Goal: Find specific page/section: Find specific page/section

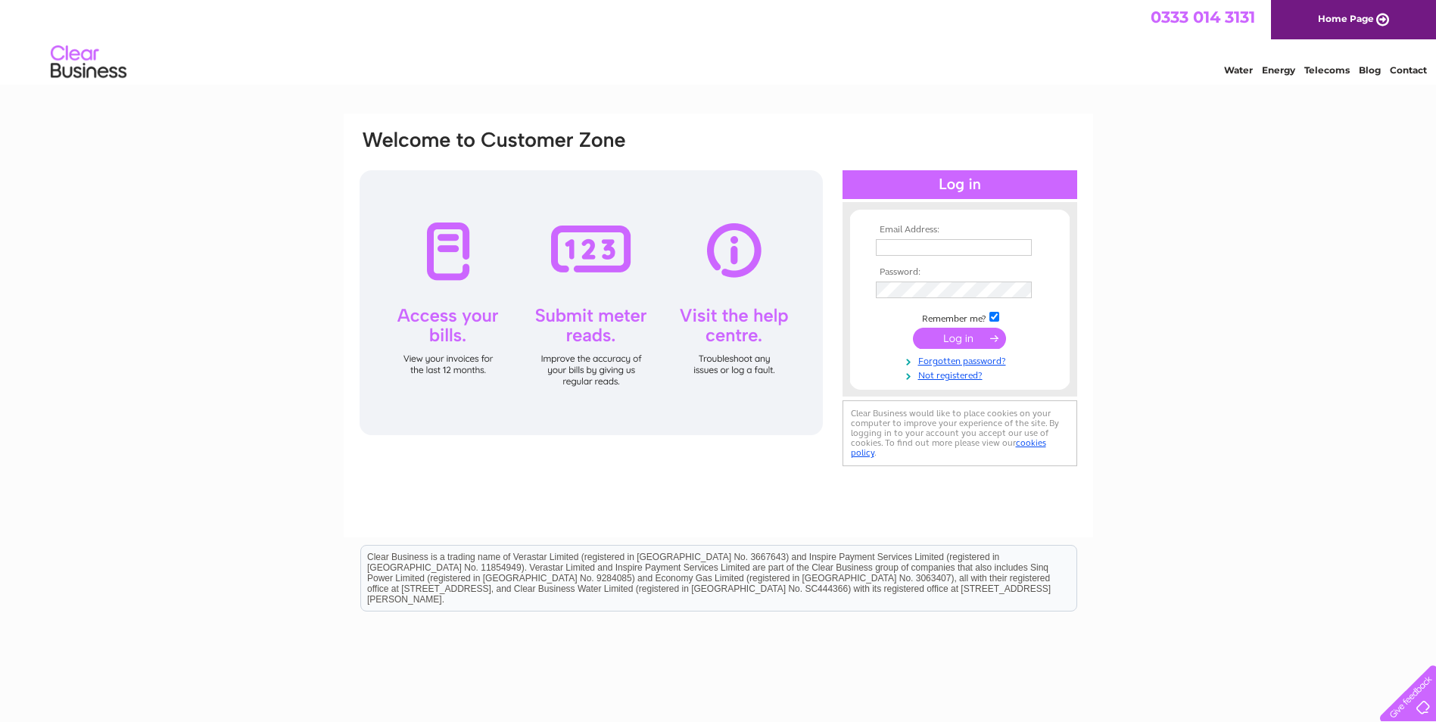
type input "shjbuilding@gmail.com"
click at [945, 340] on input "submit" at bounding box center [959, 338] width 93 height 21
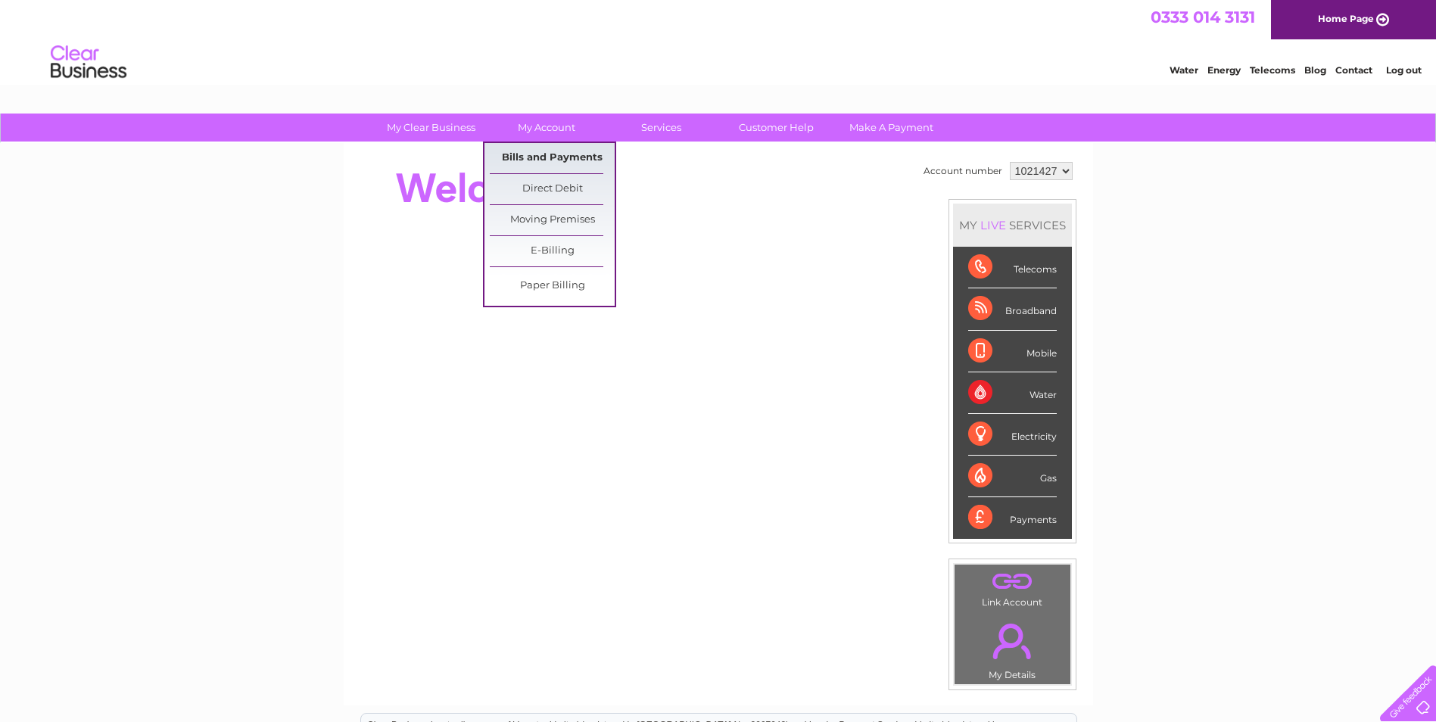
click at [545, 157] on link "Bills and Payments" at bounding box center [552, 158] width 125 height 30
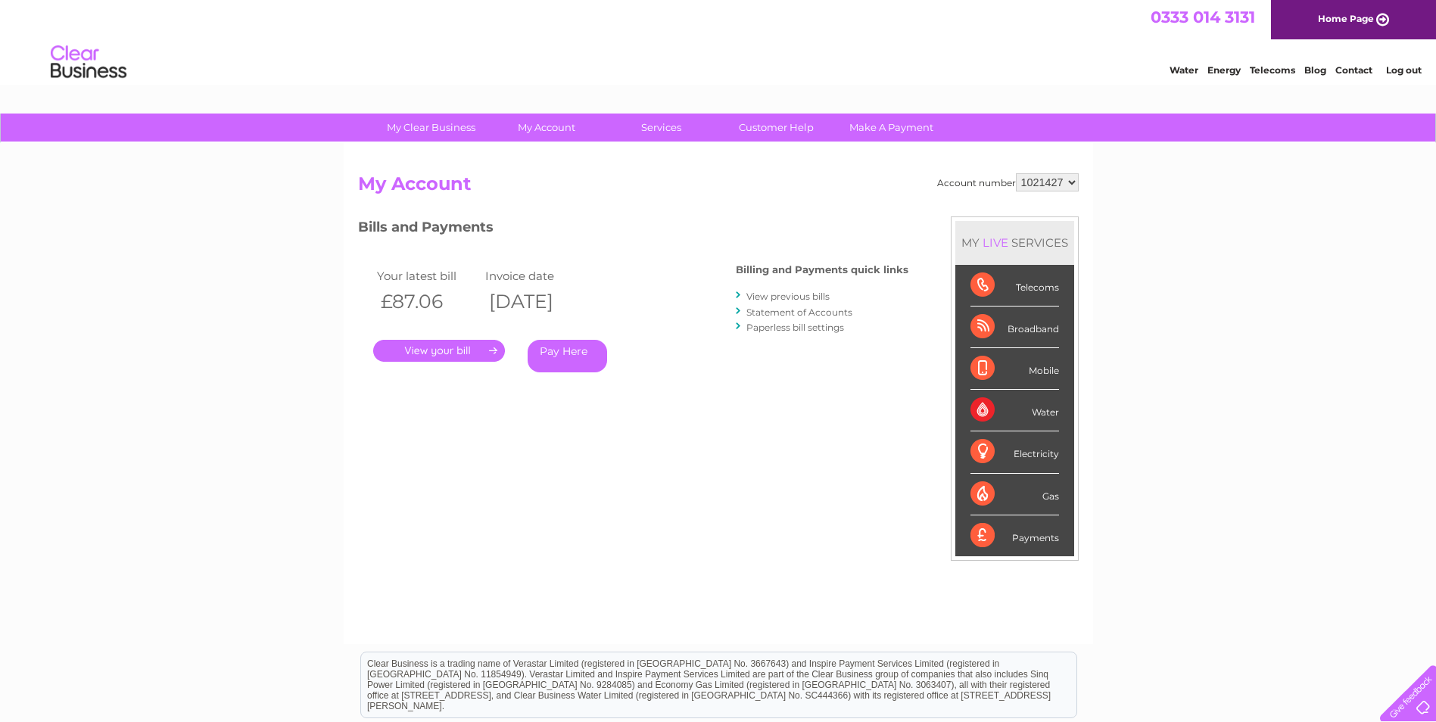
click at [447, 354] on link "." at bounding box center [439, 351] width 132 height 22
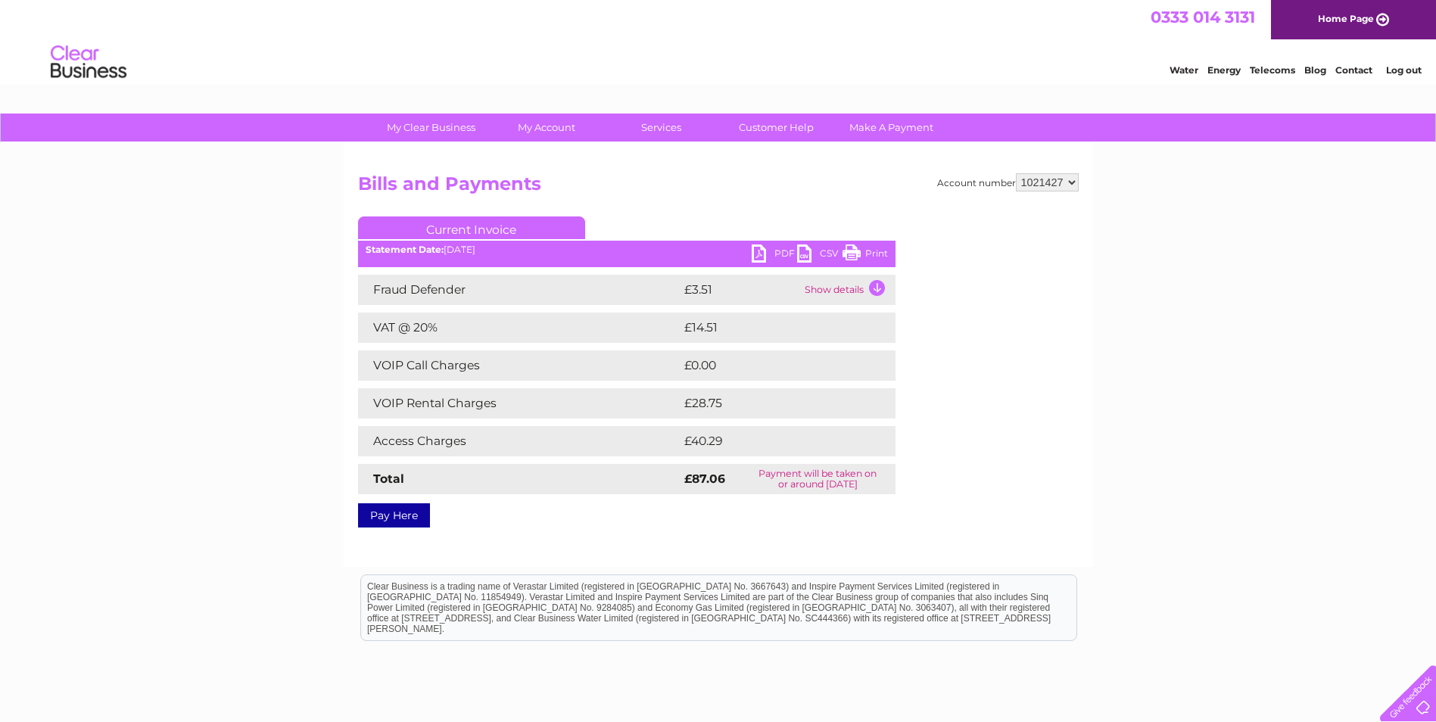
click at [847, 256] on link "Print" at bounding box center [865, 256] width 45 height 22
